Goal: Task Accomplishment & Management: Manage account settings

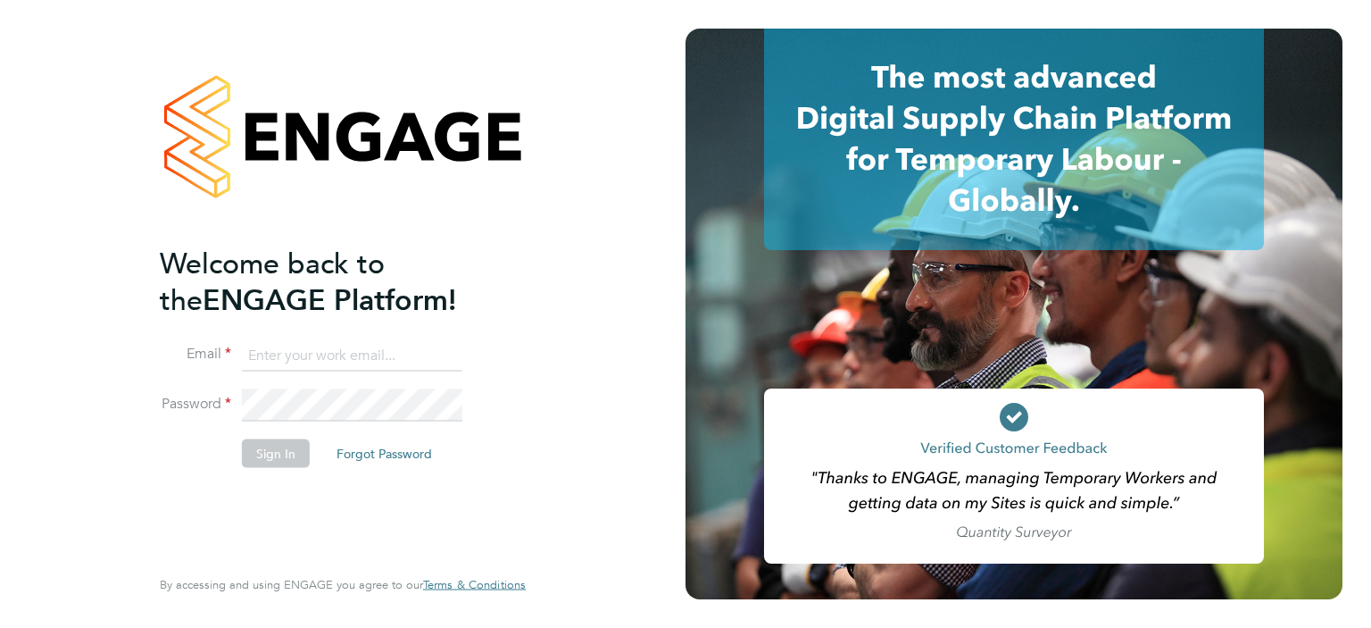
type input "[PERSON_NAME][EMAIL_ADDRESS][PERSON_NAME][DOMAIN_NAME]"
click at [295, 445] on button "Sign In" at bounding box center [276, 452] width 68 height 29
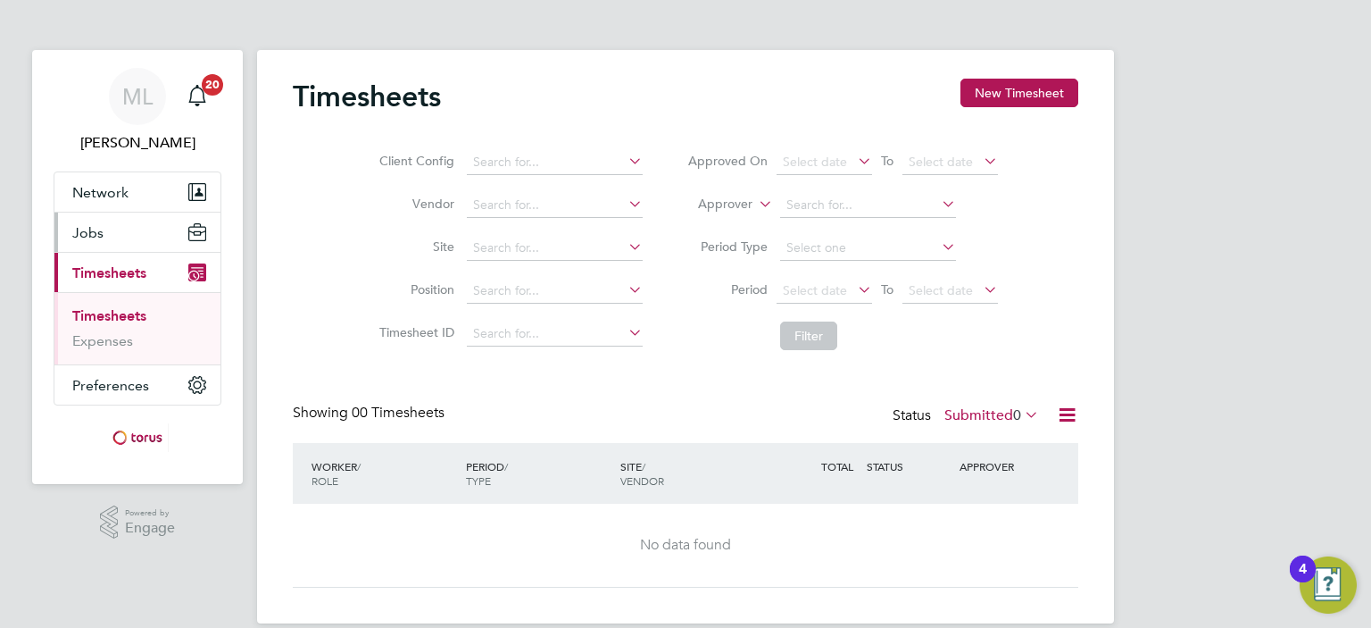
click at [107, 229] on button "Jobs" at bounding box center [137, 231] width 166 height 39
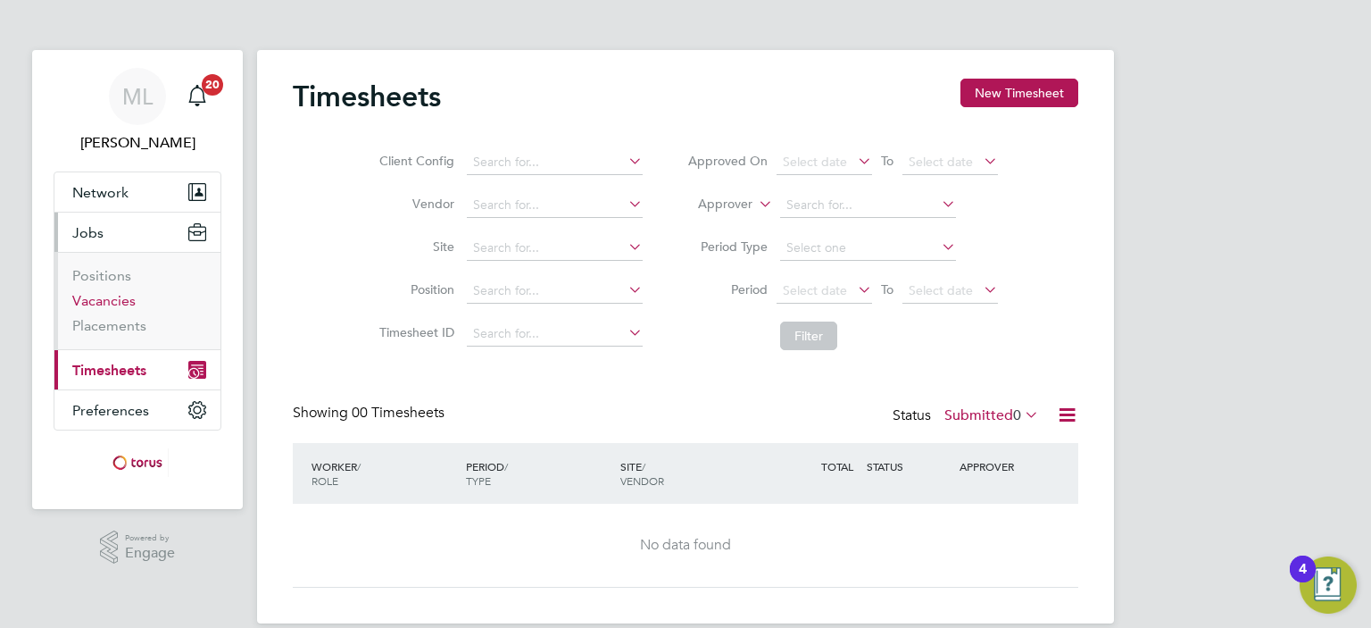
click at [114, 303] on link "Vacancies" at bounding box center [103, 300] width 63 height 17
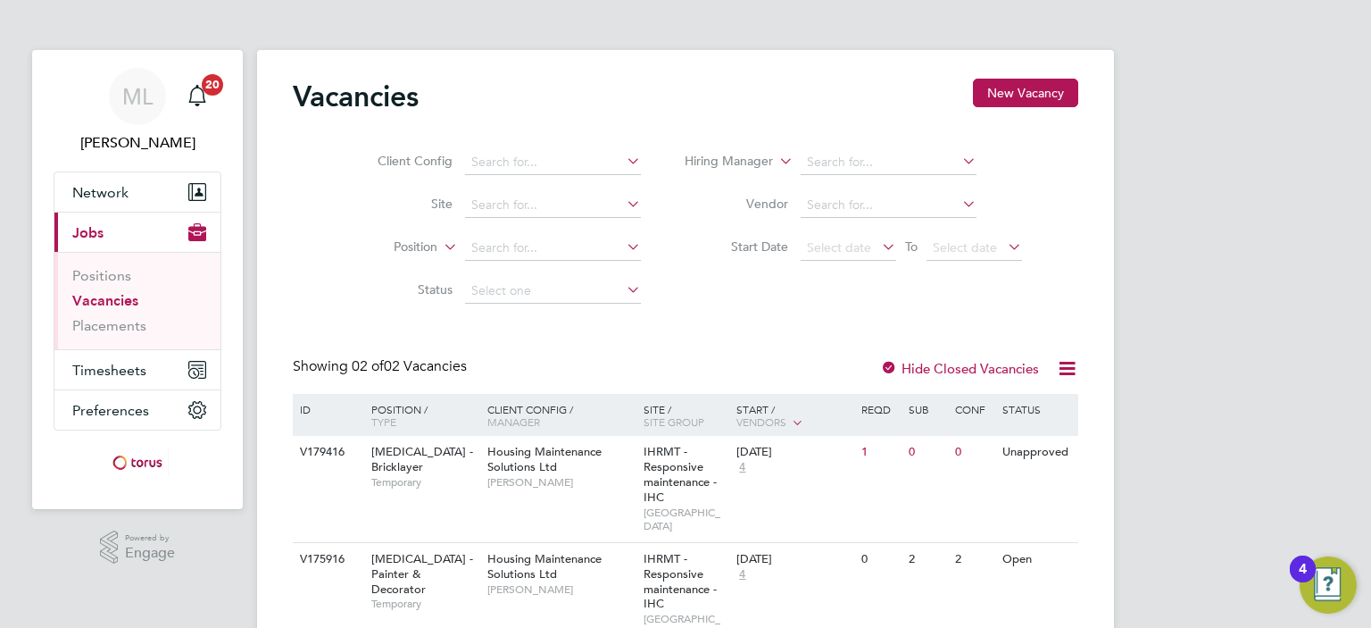
scroll to position [57, 0]
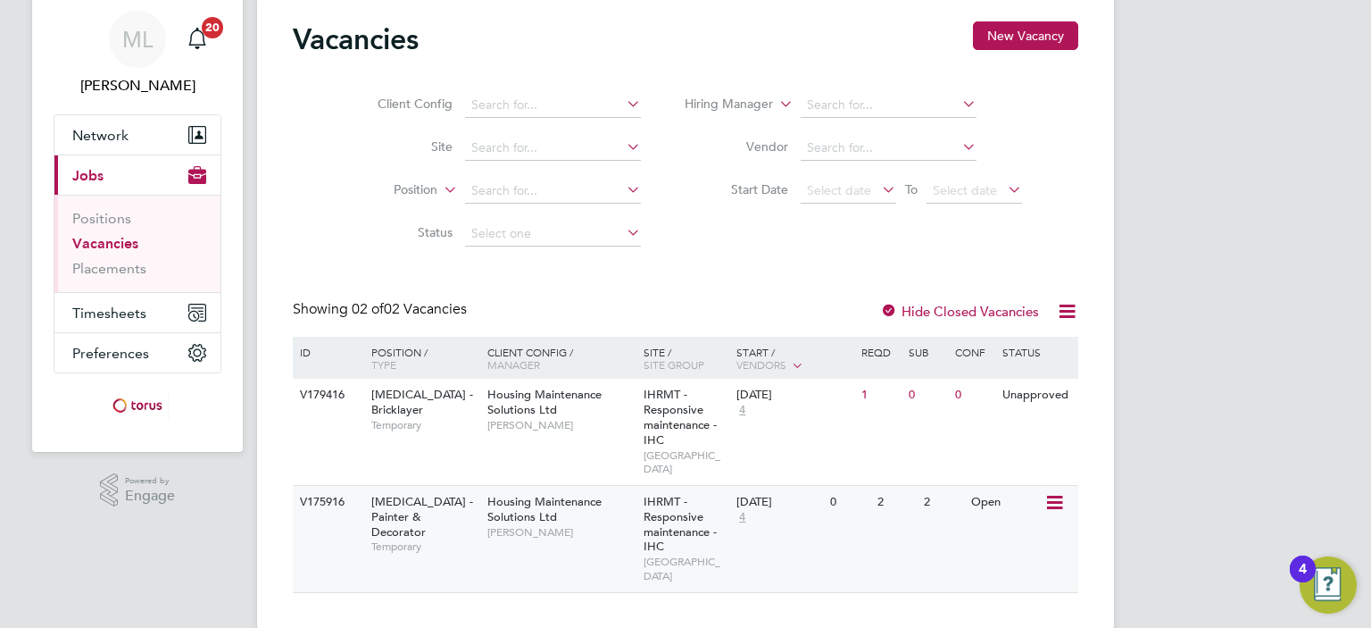
click at [573, 494] on span "Housing Maintenance Solutions Ltd" at bounding box center [544, 509] width 114 height 30
click at [518, 421] on span "Michael Leslie" at bounding box center [560, 425] width 147 height 14
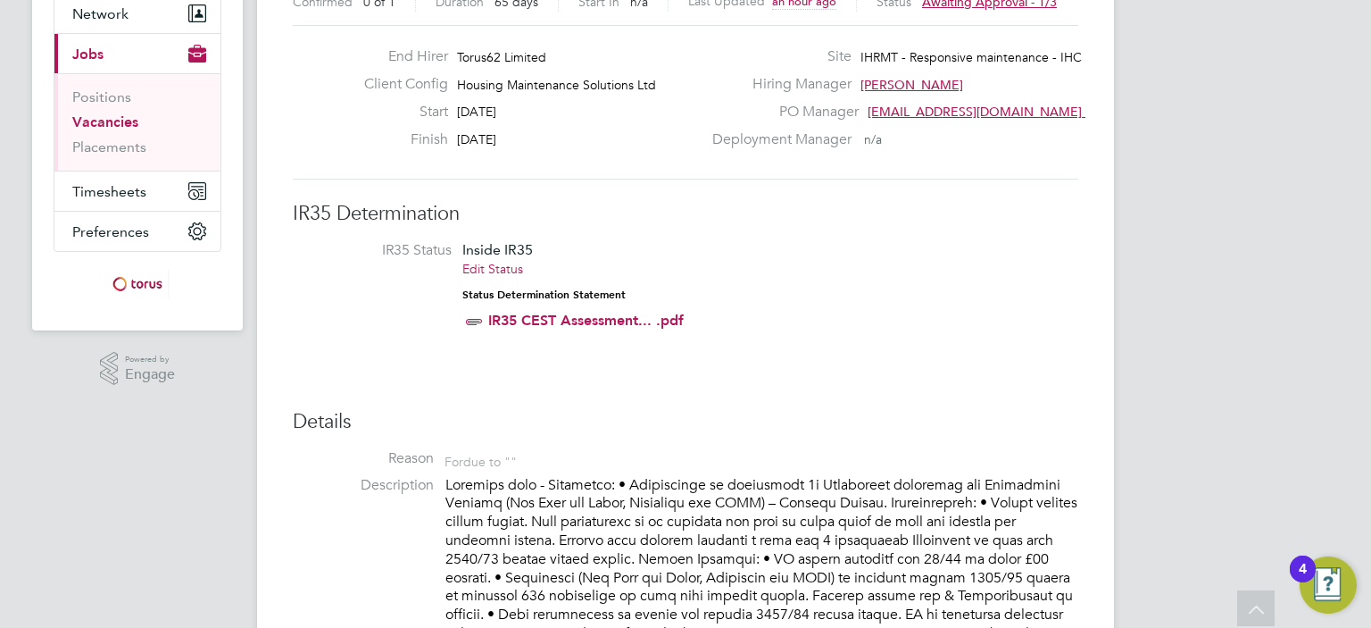
scroll to position [357, 0]
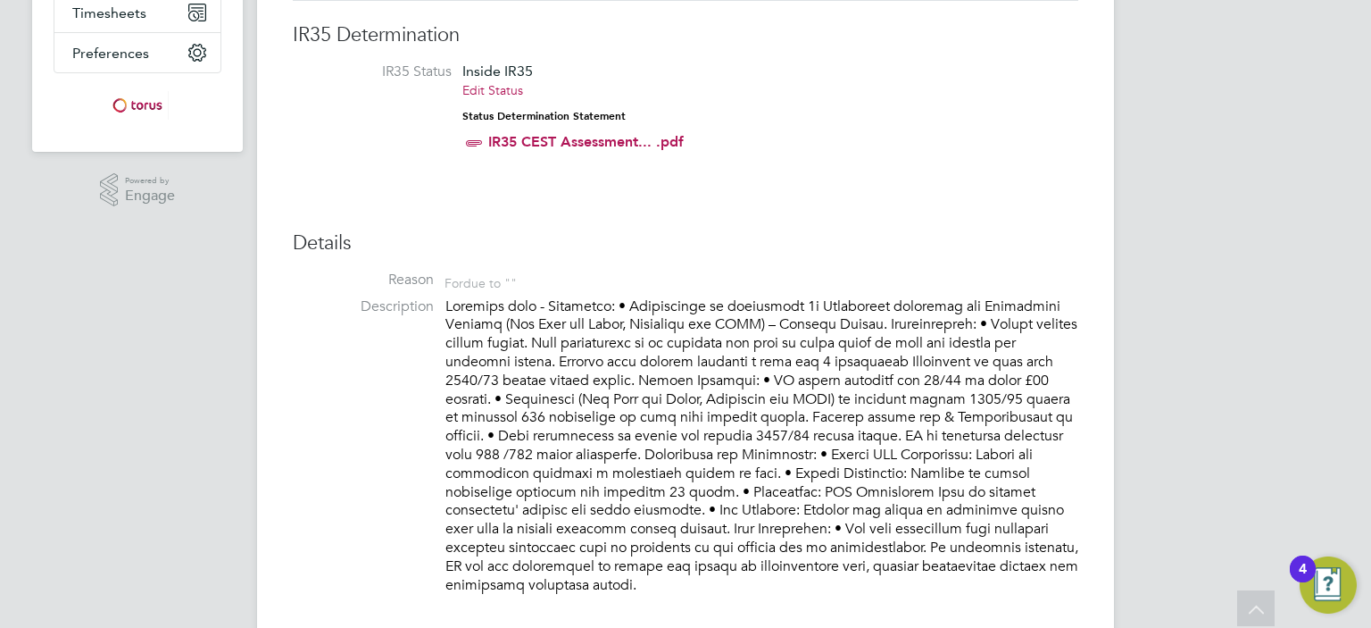
click at [908, 313] on p at bounding box center [761, 445] width 633 height 297
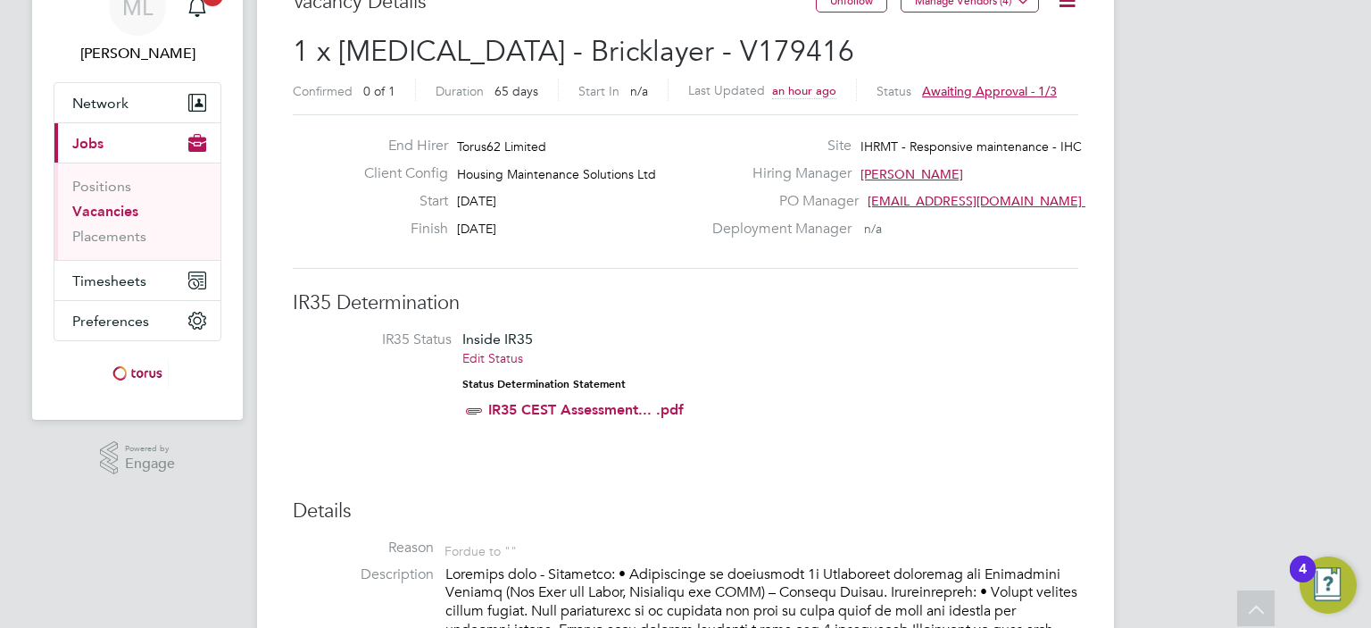
scroll to position [0, 0]
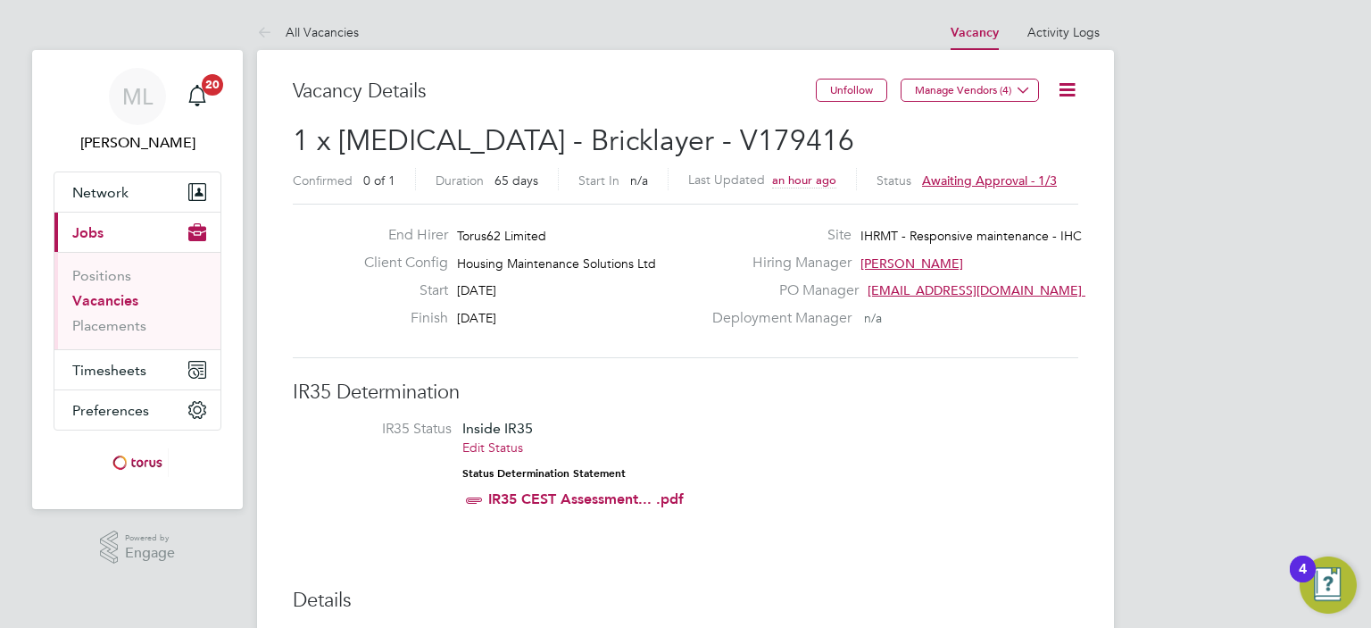
click at [90, 295] on link "Vacancies" at bounding box center [105, 300] width 66 height 17
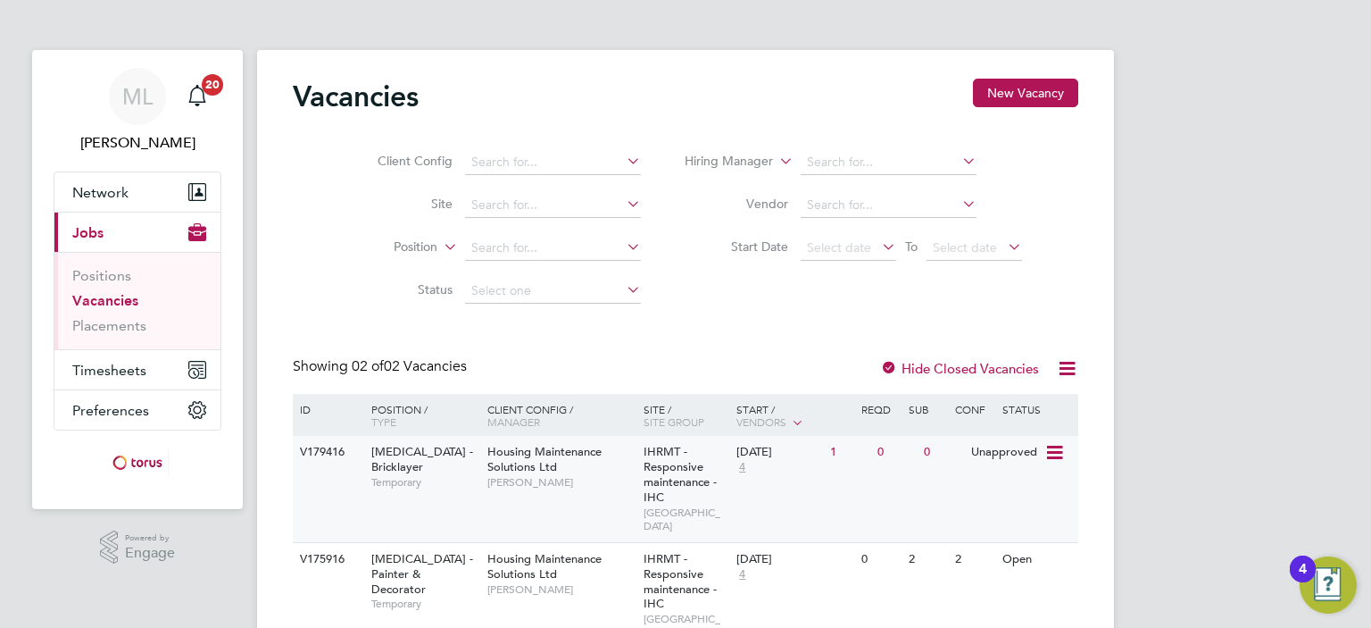
scroll to position [57, 0]
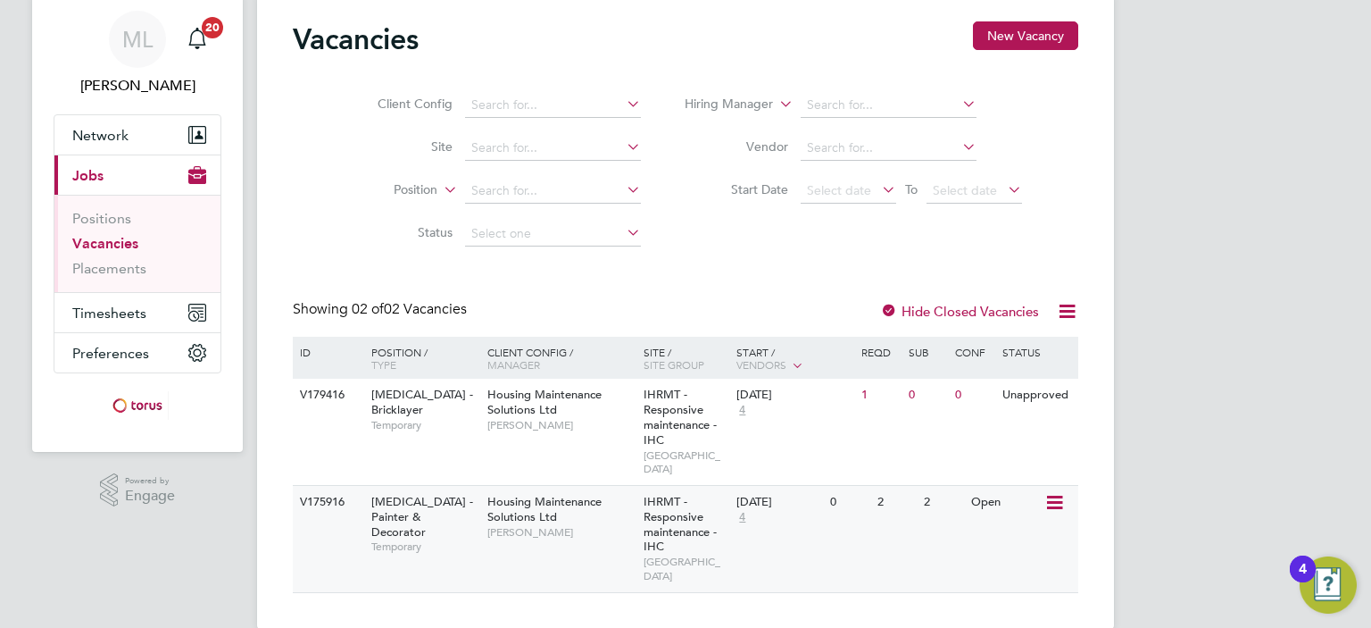
click at [1061, 492] on icon at bounding box center [1053, 502] width 18 height 21
click at [989, 582] on li "Update Status" at bounding box center [1011, 579] width 104 height 25
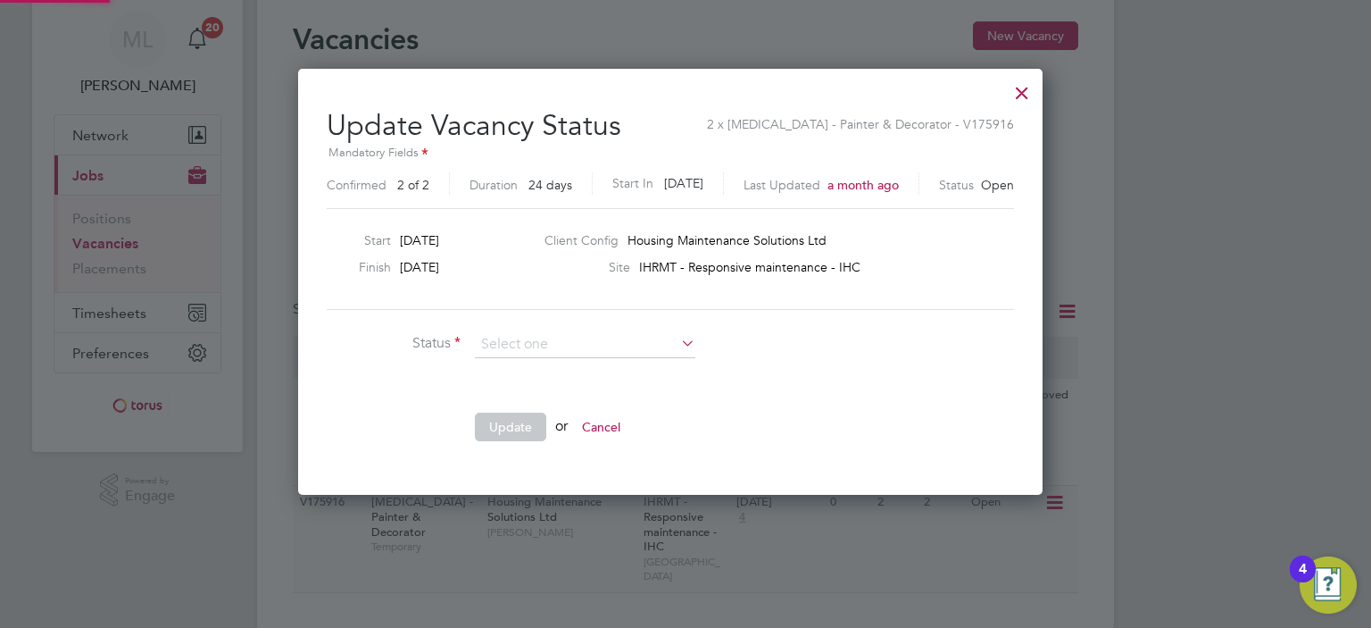
scroll to position [424, 775]
click at [511, 366] on li "Completed" at bounding box center [585, 367] width 221 height 23
type input "Completed"
click at [502, 415] on button "Update" at bounding box center [510, 426] width 71 height 29
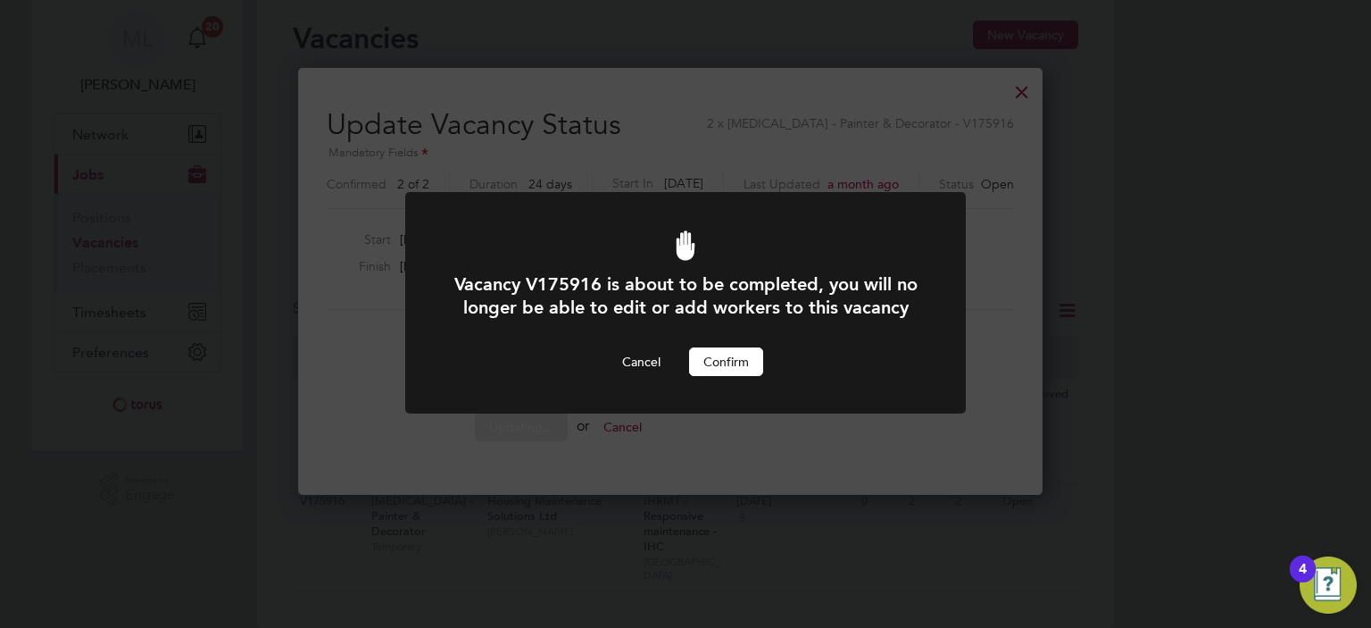
click at [731, 376] on button "Confirm" at bounding box center [726, 361] width 74 height 29
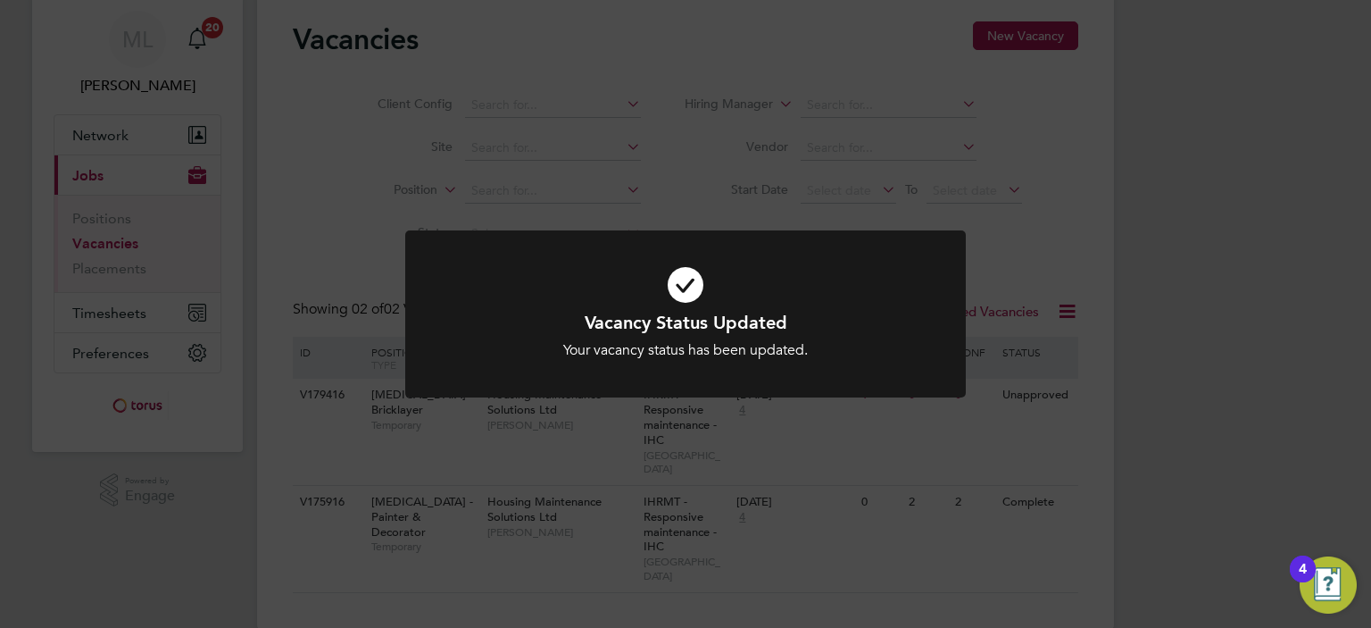
click at [729, 420] on div "Vacancy Status Updated Your vacancy status has been updated. Cancel Okay" at bounding box center [685, 314] width 1371 height 628
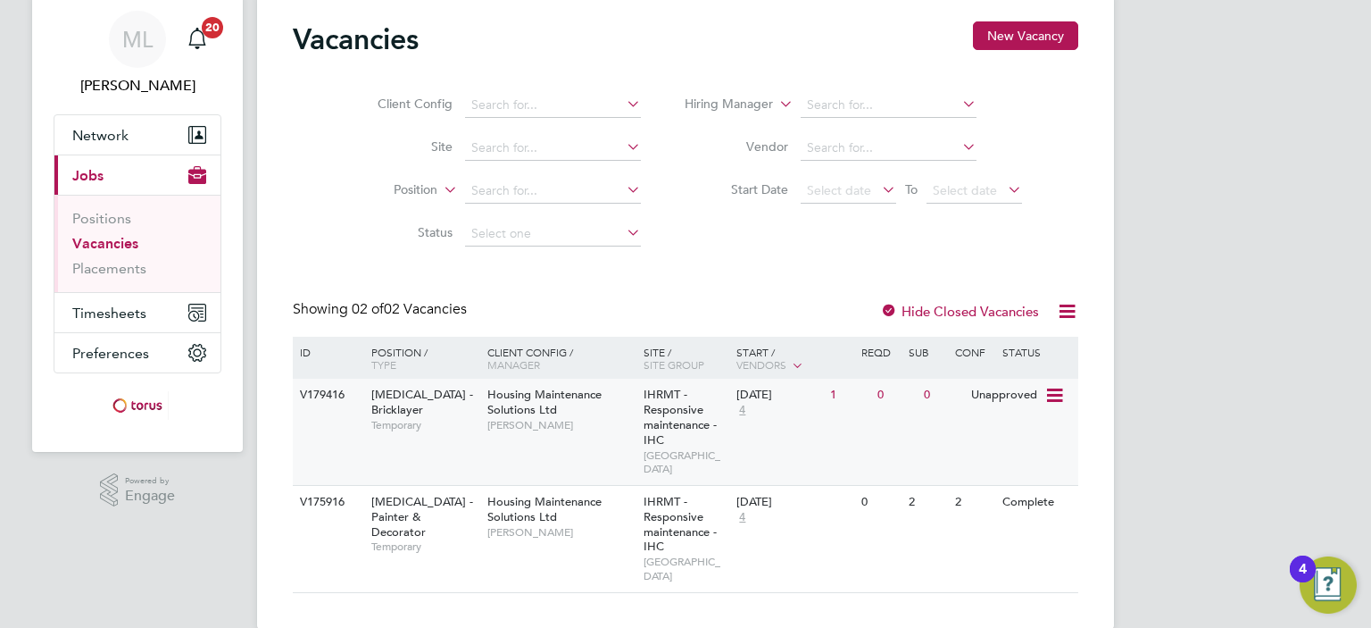
click at [777, 411] on div "28 Aug 2025 4" at bounding box center [779, 402] width 94 height 48
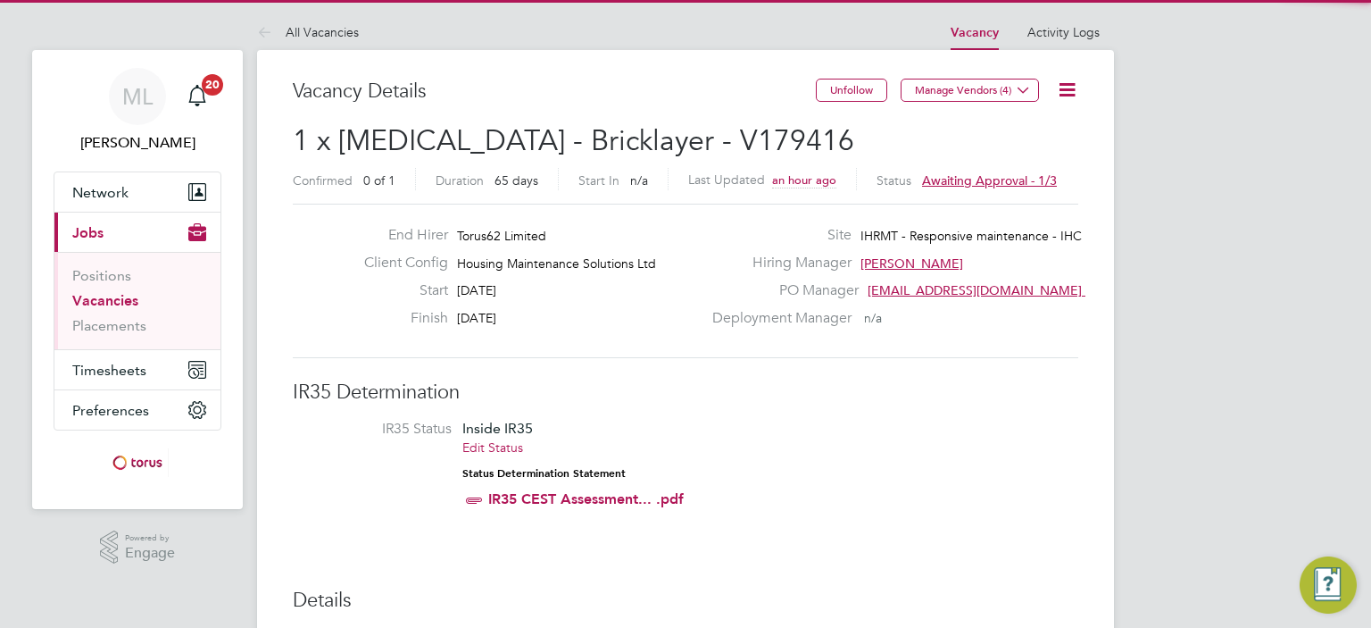
click at [1003, 174] on span "Awaiting approval - 1/3" at bounding box center [989, 180] width 135 height 16
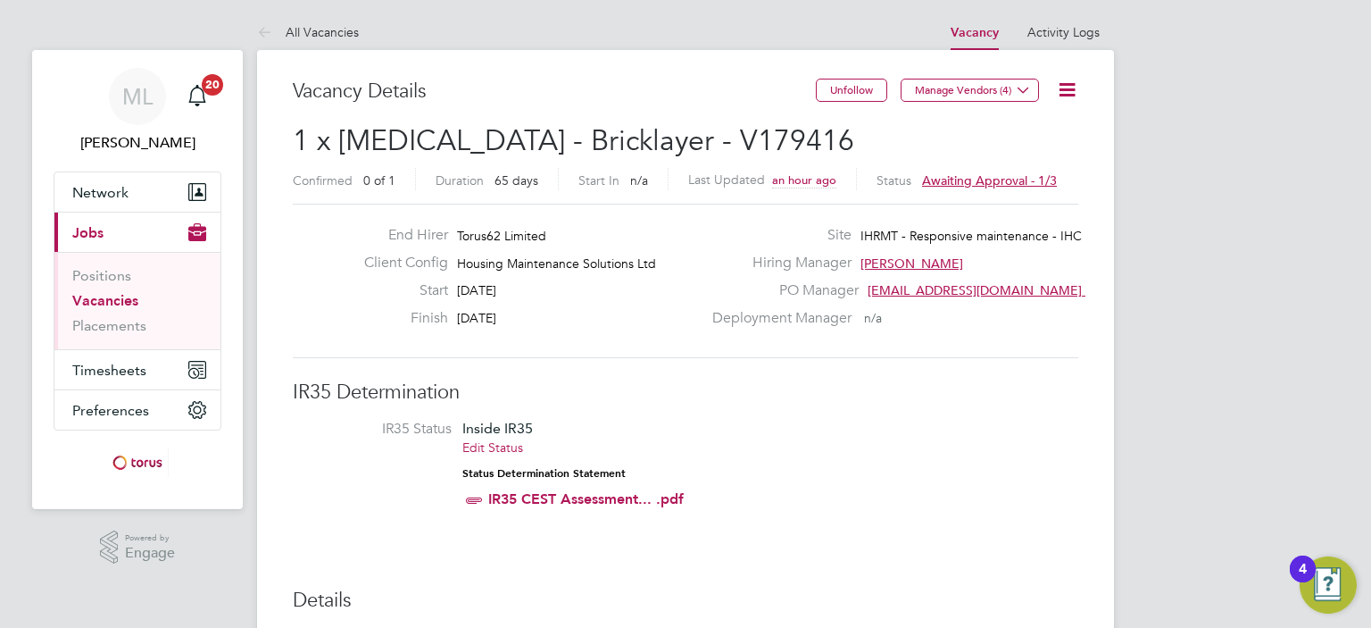
click at [129, 295] on link "Vacancies" at bounding box center [105, 300] width 66 height 17
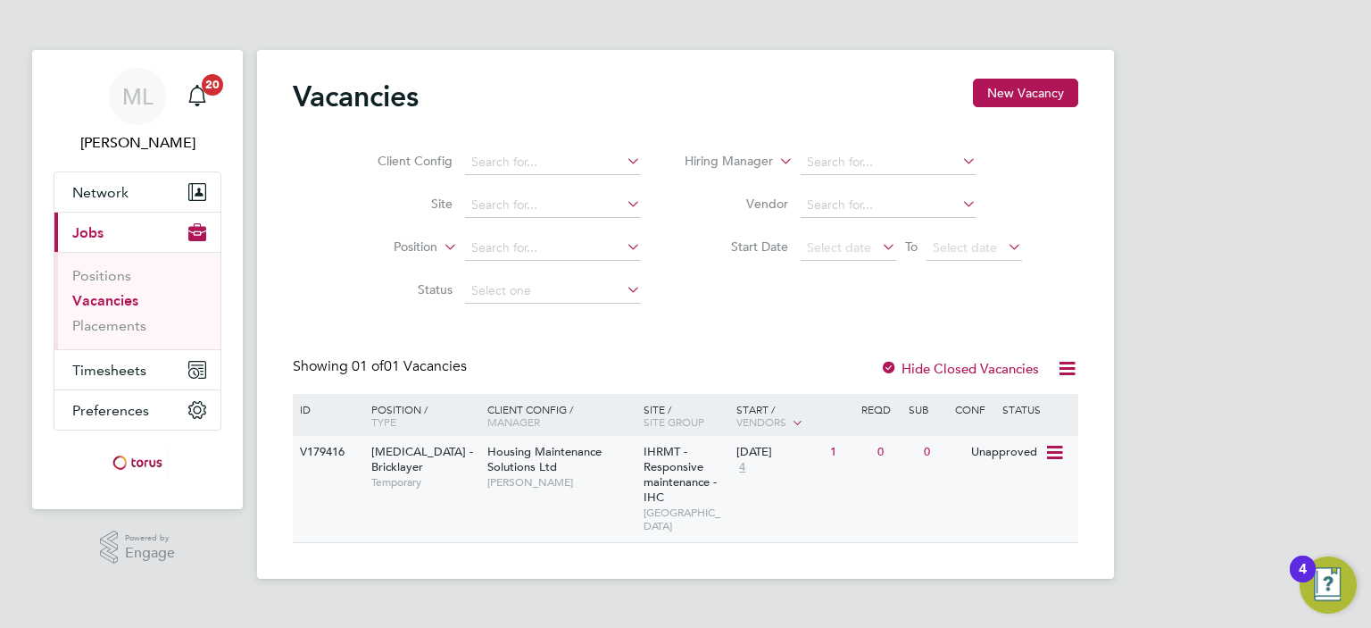
click at [825, 481] on div "28 Aug 2025 4" at bounding box center [779, 460] width 94 height 48
